Goal: Communication & Community: Ask a question

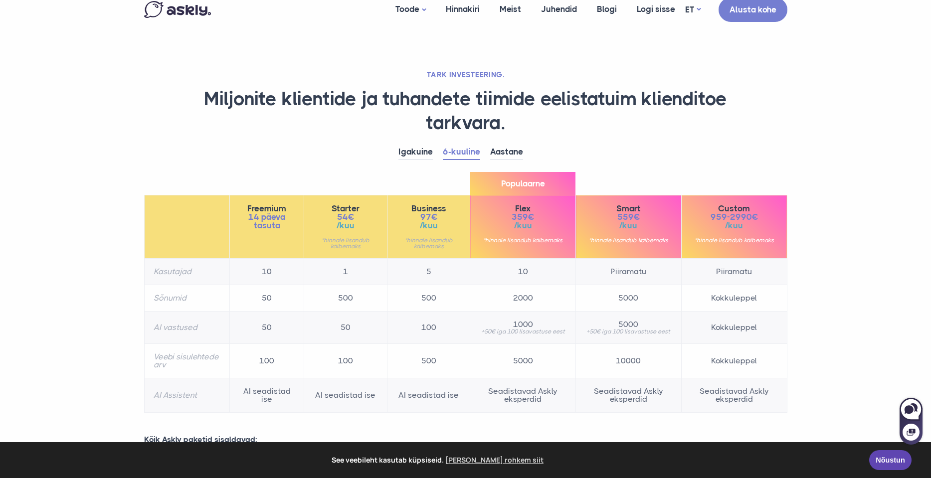
scroll to position [9, 0]
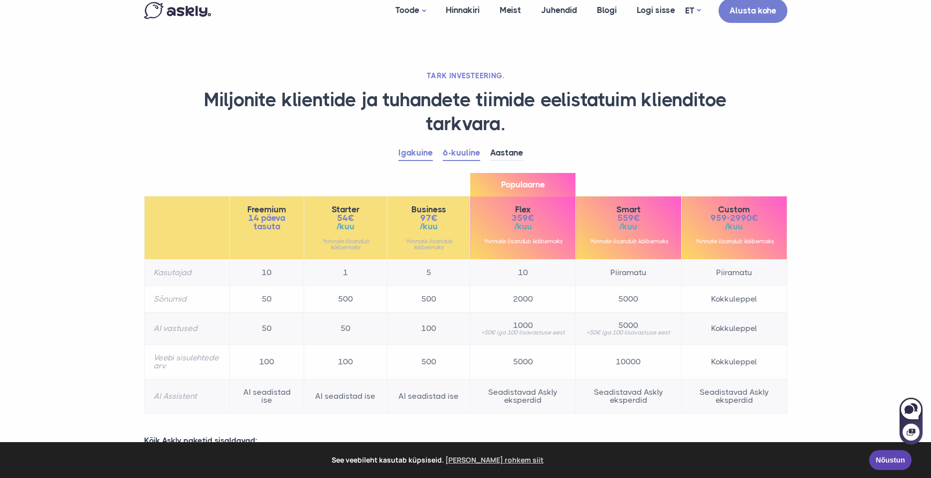
click at [422, 151] on link "Igakuine" at bounding box center [415, 153] width 34 height 15
click at [453, 153] on link "6-kuuline" at bounding box center [461, 153] width 37 height 15
click at [418, 153] on link "Igakuine" at bounding box center [415, 153] width 34 height 15
click at [459, 157] on link "6-kuuline" at bounding box center [461, 153] width 37 height 15
click at [513, 150] on link "Aastane" at bounding box center [506, 153] width 33 height 15
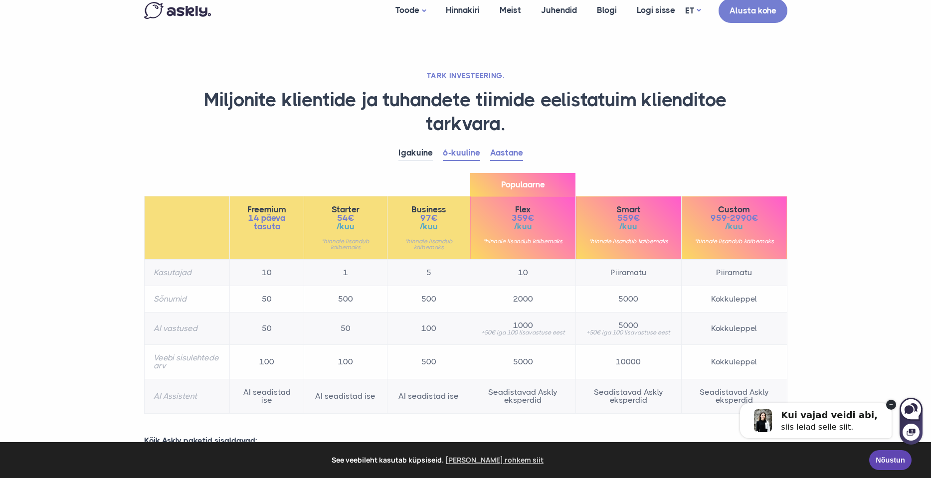
click at [470, 154] on link "6-kuuline" at bounding box center [461, 153] width 37 height 15
click at [507, 155] on link "Aastane" at bounding box center [506, 153] width 33 height 15
click at [458, 153] on link "6-kuuline" at bounding box center [461, 153] width 37 height 15
click at [494, 153] on link "Aastane" at bounding box center [506, 153] width 33 height 15
click at [458, 156] on link "6-kuuline" at bounding box center [461, 153] width 37 height 15
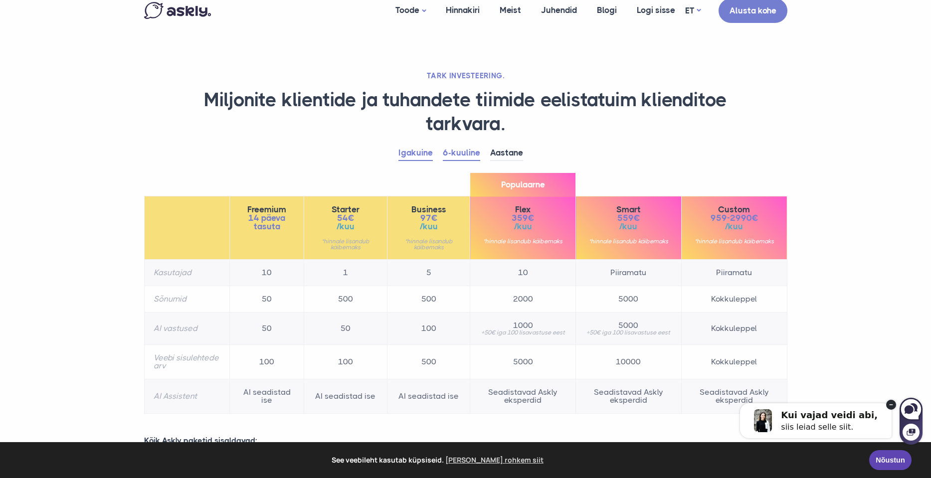
click at [429, 154] on link "Igakuine" at bounding box center [415, 153] width 34 height 15
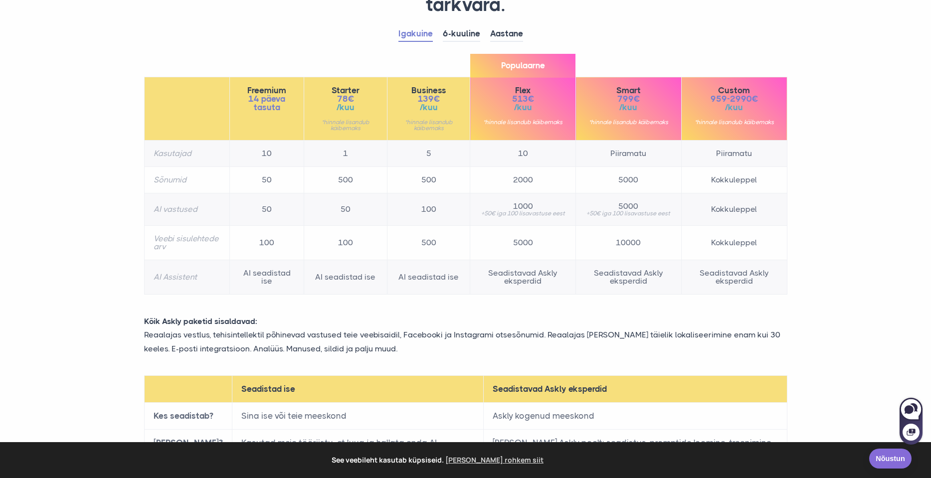
click at [884, 460] on link "Nõustun" at bounding box center [890, 459] width 42 height 20
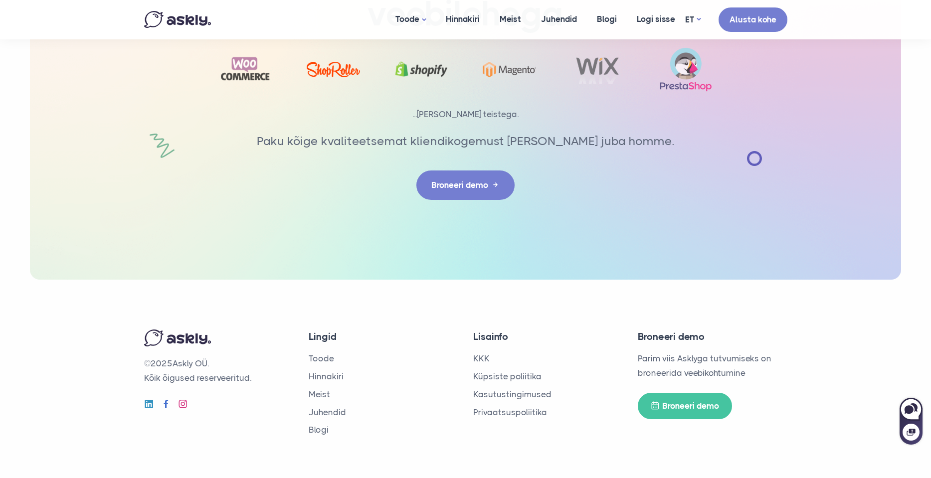
scroll to position [1650, 0]
drag, startPoint x: 178, startPoint y: 358, endPoint x: 211, endPoint y: 358, distance: 33.4
click at [211, 358] on p "© 2025 Askly OÜ. Kõik õigused reserveeritud." at bounding box center [219, 371] width 150 height 29
copy p "Askly OÜ"
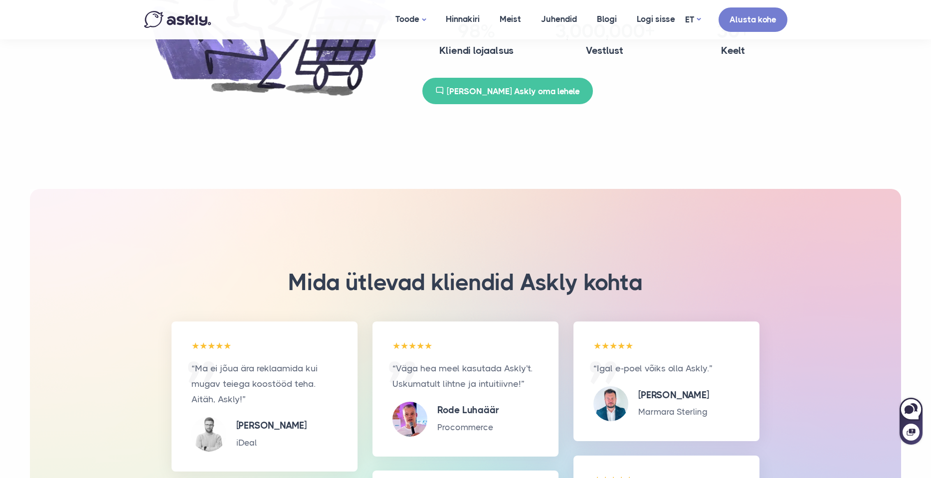
click at [466, 190] on div "Mida ütlevad kliendid Askly kohta “Ma ei jõua ära reklaamida kui mugav teiega k…" at bounding box center [466, 357] width 658 height 336
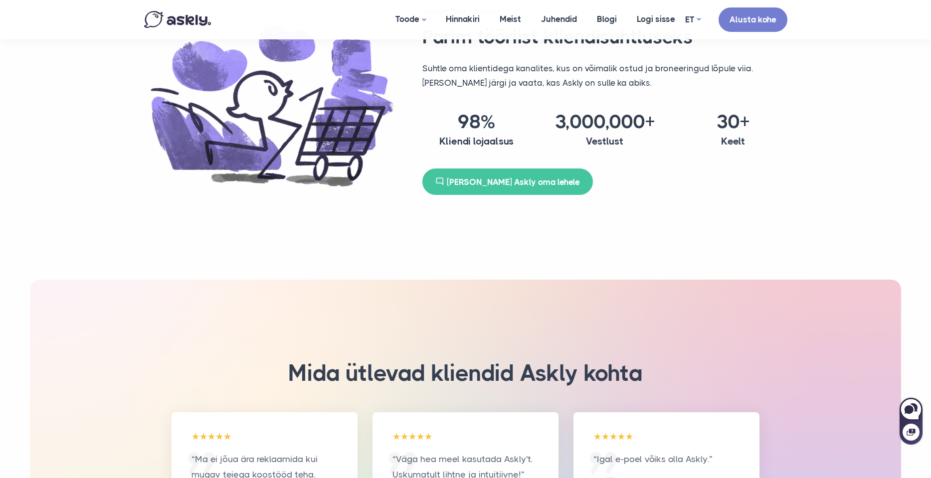
scroll to position [1099, 0]
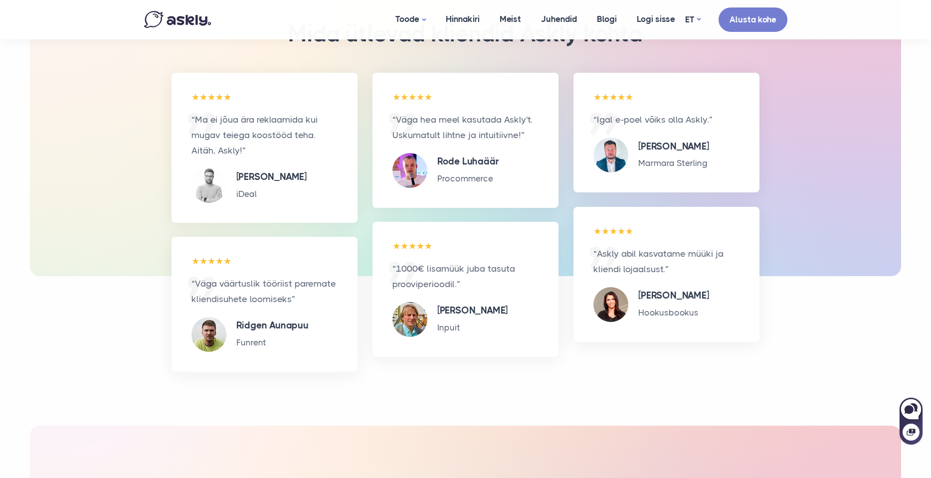
click at [172, 19] on img at bounding box center [177, 19] width 67 height 17
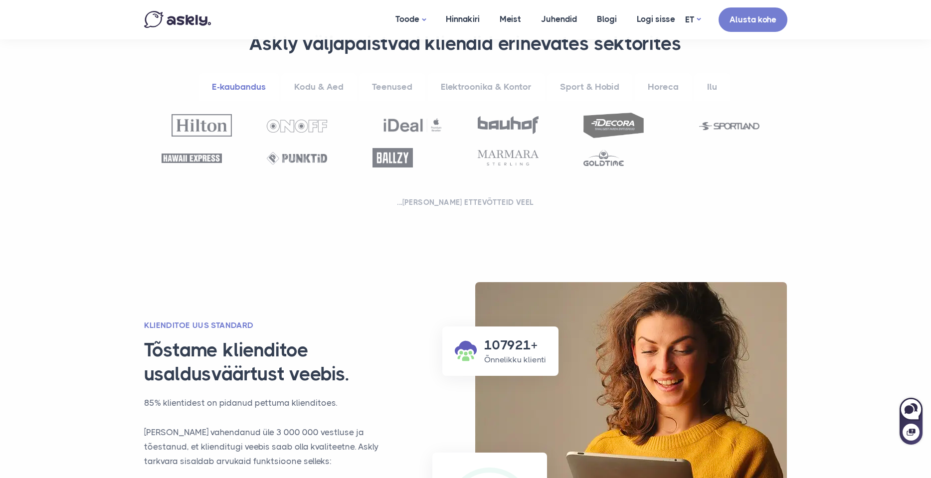
scroll to position [372, 0]
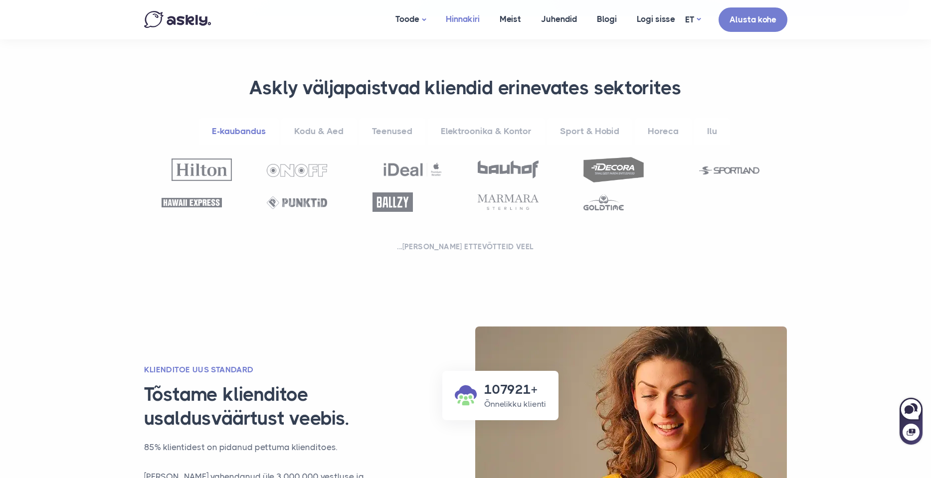
click at [447, 18] on link "Hinnakiri" at bounding box center [463, 19] width 54 height 38
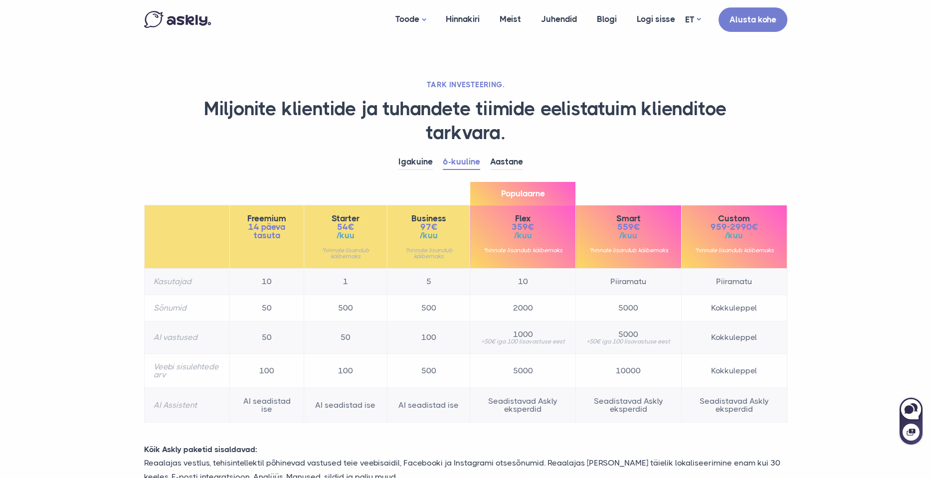
click at [481, 324] on td "1000 +50€ iga 100 lisavastuse eest" at bounding box center [523, 338] width 106 height 32
click at [918, 411] on icon at bounding box center [910, 408] width 21 height 21
select select "**"
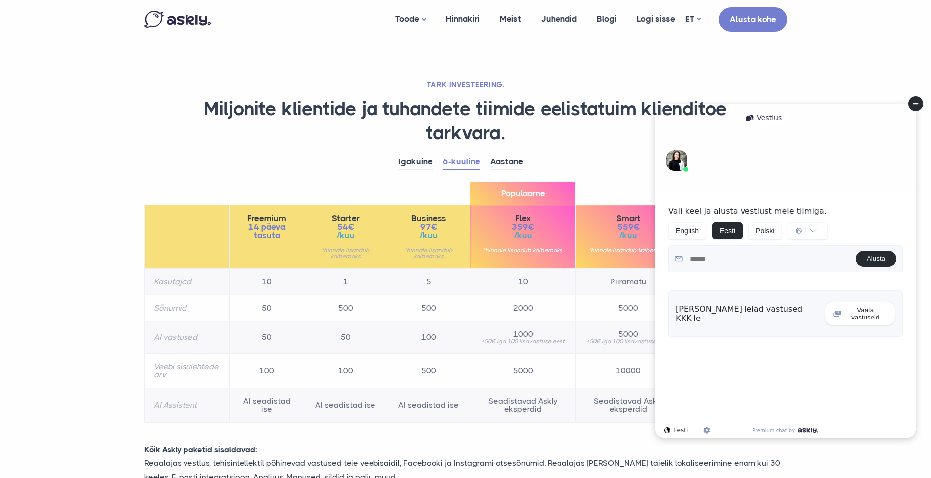
click at [859, 310] on button "Vaata vastuseid" at bounding box center [860, 314] width 70 height 24
select select "**"
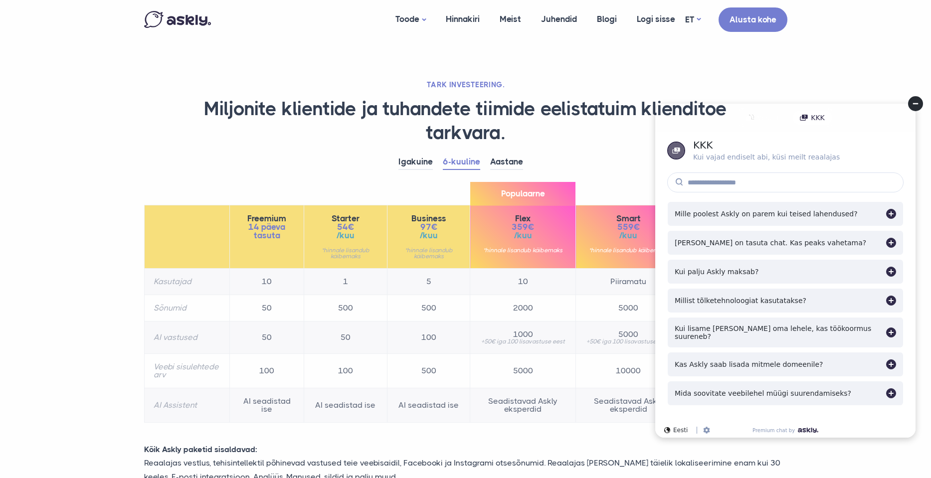
click at [775, 215] on div "Mille poolest Askly on parem kui teised lahendused?" at bounding box center [766, 214] width 183 height 8
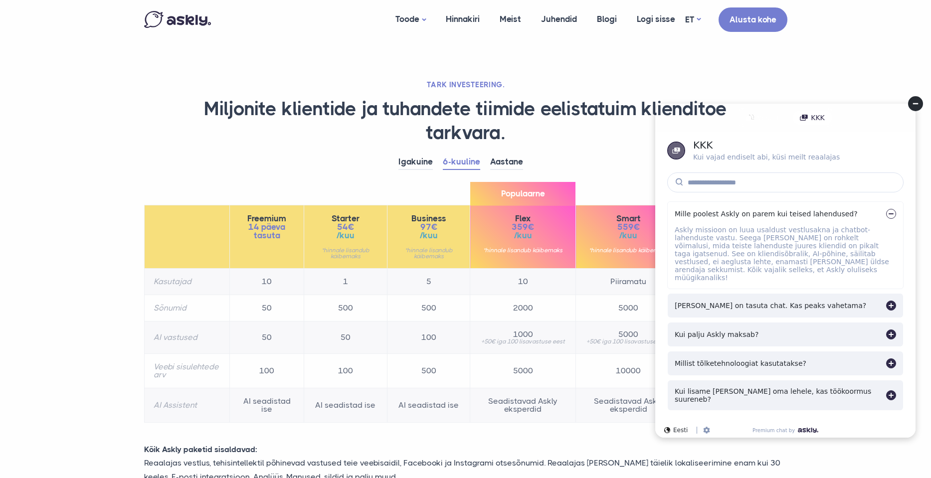
click at [879, 155] on div "KKK Kui vajad endiselt abi, küsi meilt reaalajas Premium chat by" at bounding box center [785, 151] width 236 height 20
click at [861, 119] on div "Vestlus KKK" at bounding box center [785, 118] width 260 height 28
click at [892, 209] on div at bounding box center [891, 214] width 10 height 10
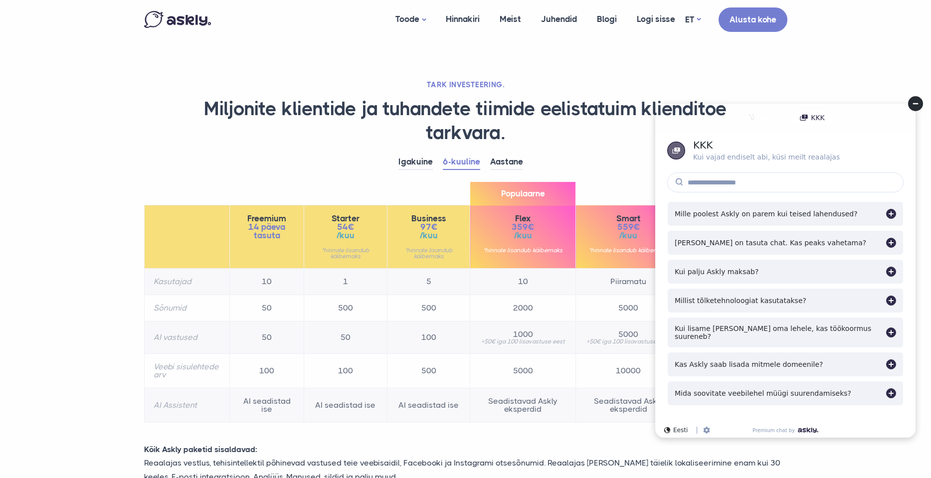
click at [785, 117] on div "Vestlus" at bounding box center [764, 118] width 50 height 14
select select "**"
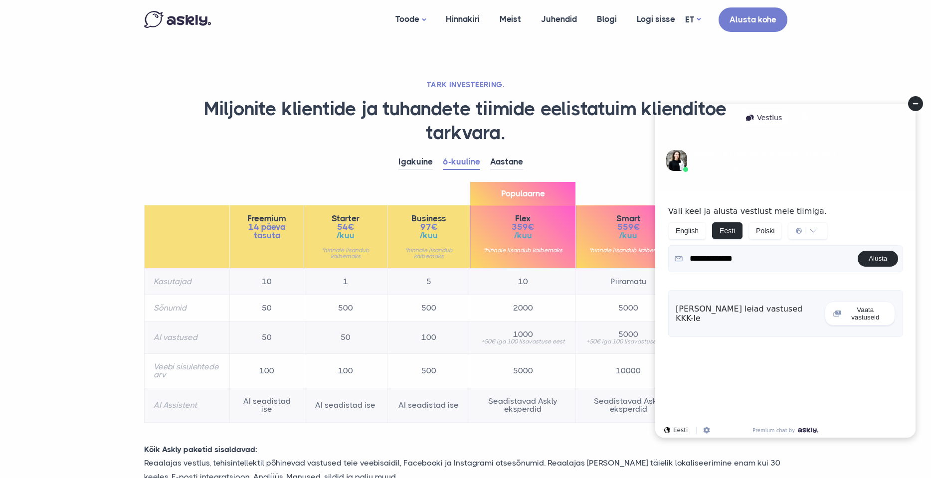
type textarea "**********"
click at [881, 267] on form "**********" at bounding box center [785, 258] width 234 height 27
click at [881, 262] on button "Alusta" at bounding box center [878, 259] width 40 height 16
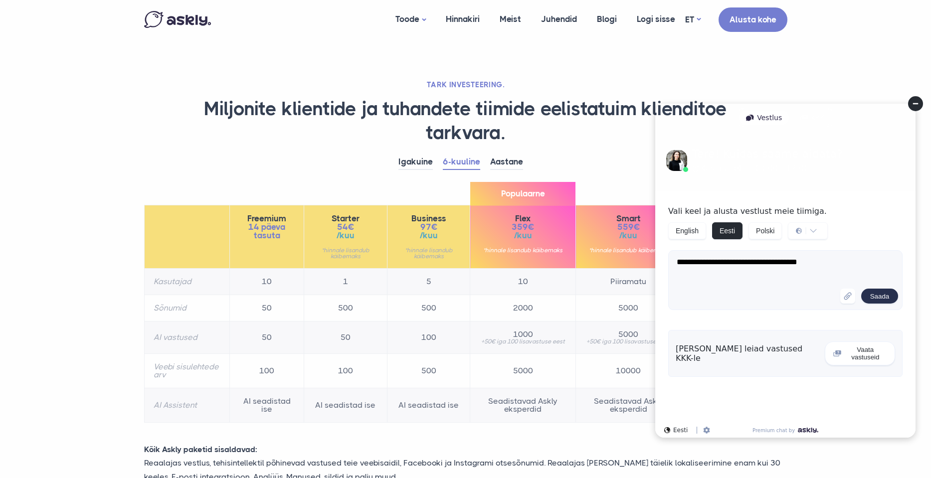
type textarea "**********"
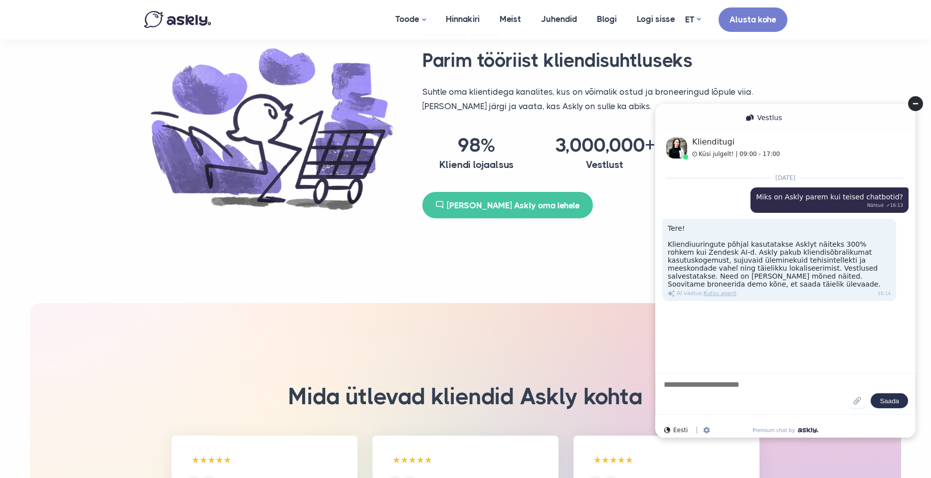
scroll to position [1044, 0]
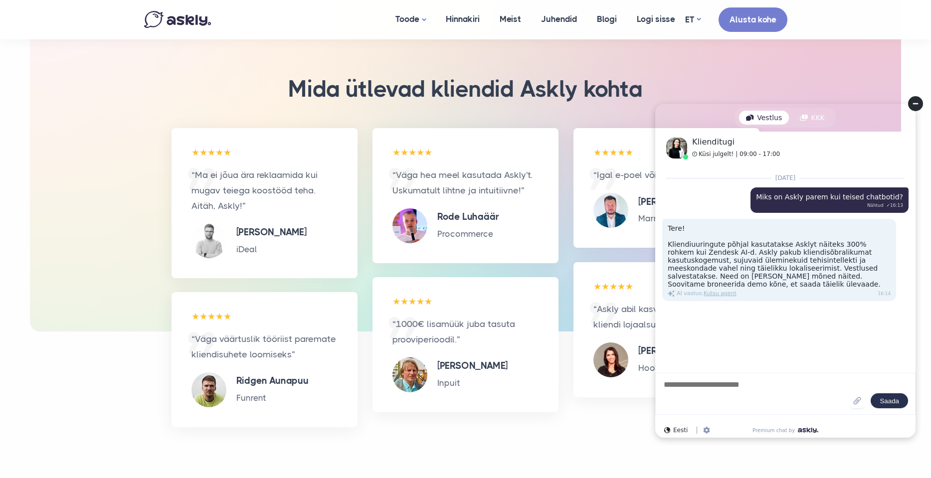
click at [706, 392] on textarea at bounding box center [756, 393] width 187 height 29
type textarea "**********"
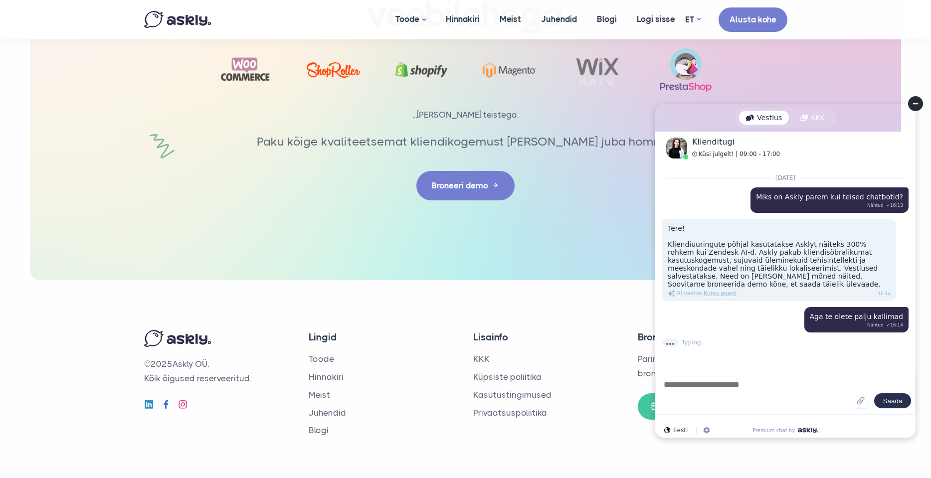
scroll to position [35, 0]
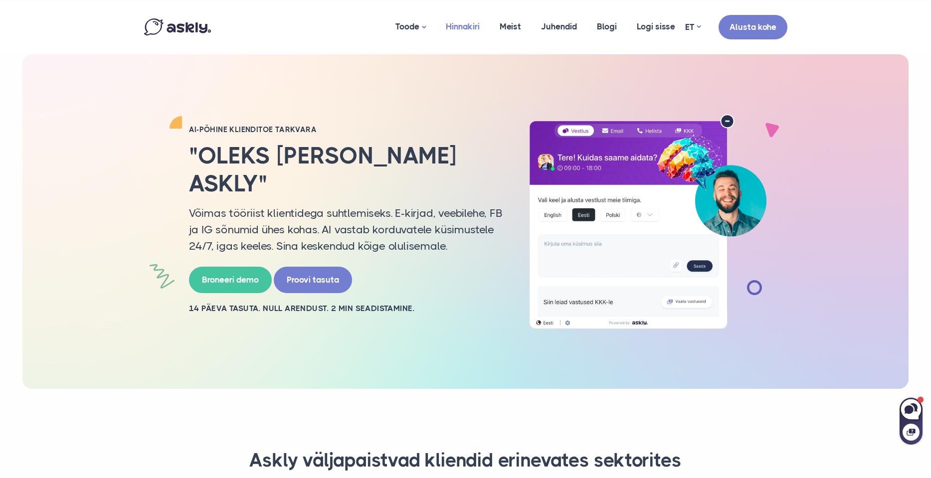
click at [455, 29] on link "Hinnakiri" at bounding box center [463, 26] width 54 height 48
